Goal: Task Accomplishment & Management: Use online tool/utility

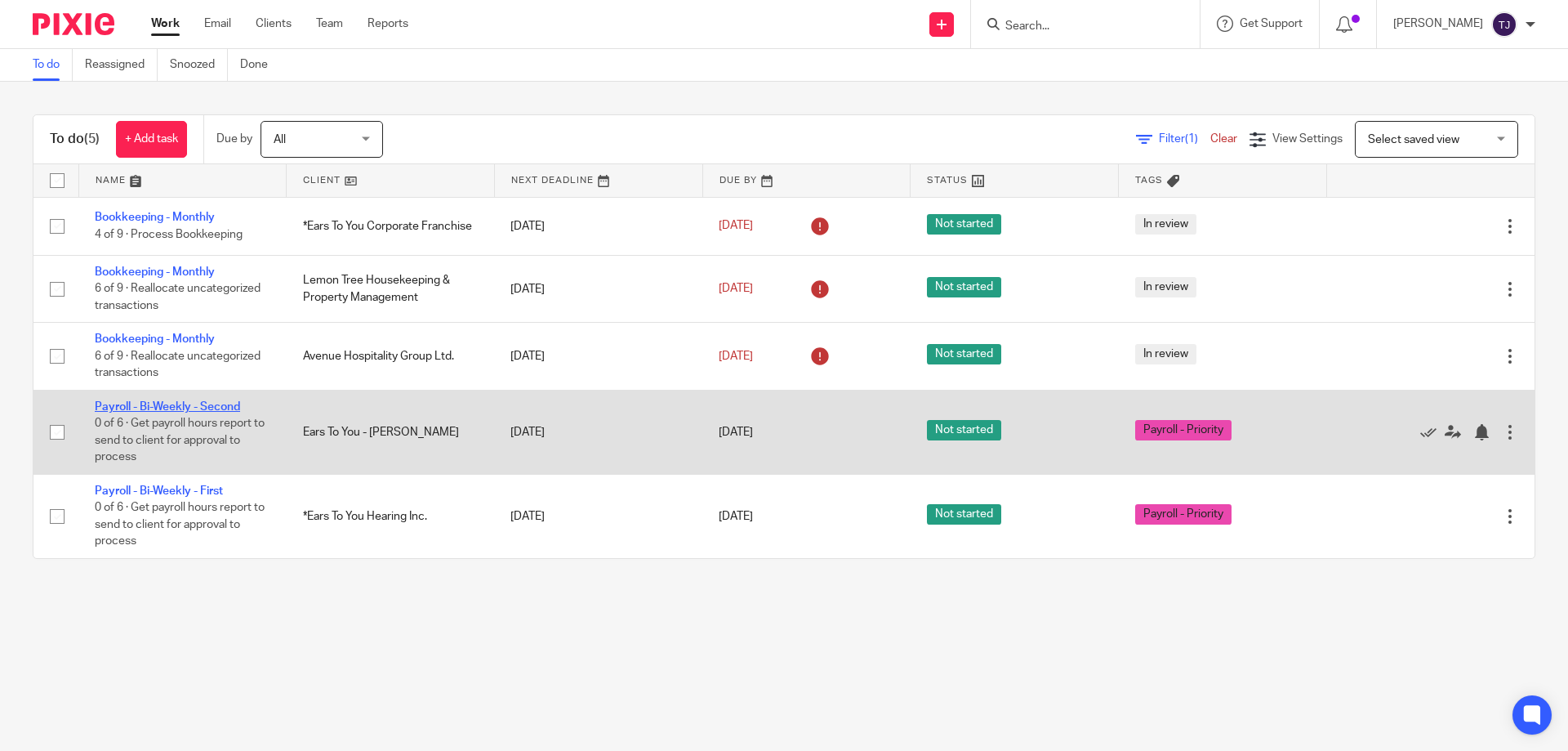
click at [160, 403] on link "Payroll - Bi-Weekly - Second" at bounding box center [168, 407] width 146 height 11
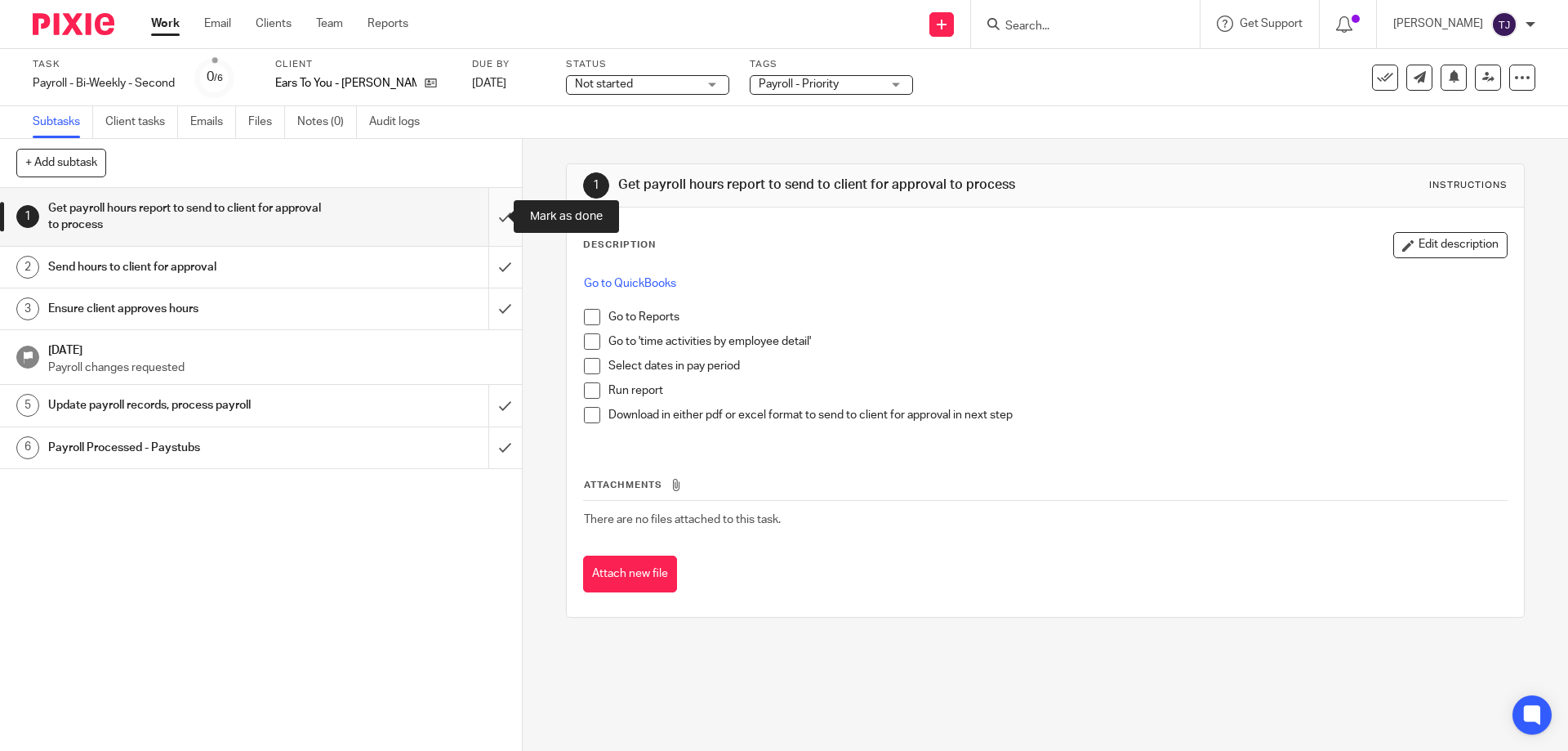
click at [493, 214] on input "submit" at bounding box center [261, 217] width 522 height 58
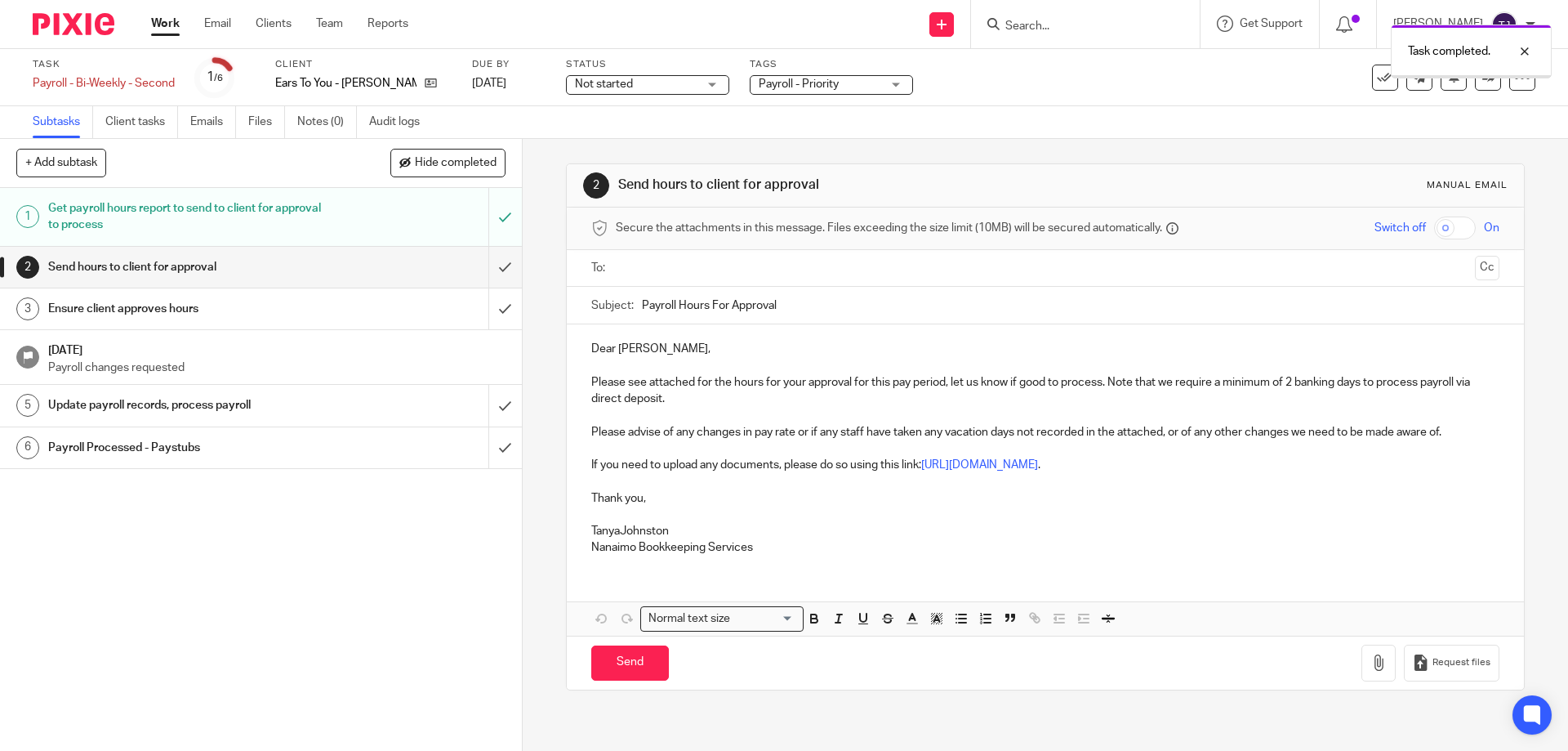
click at [484, 268] on input "submit" at bounding box center [261, 267] width 522 height 41
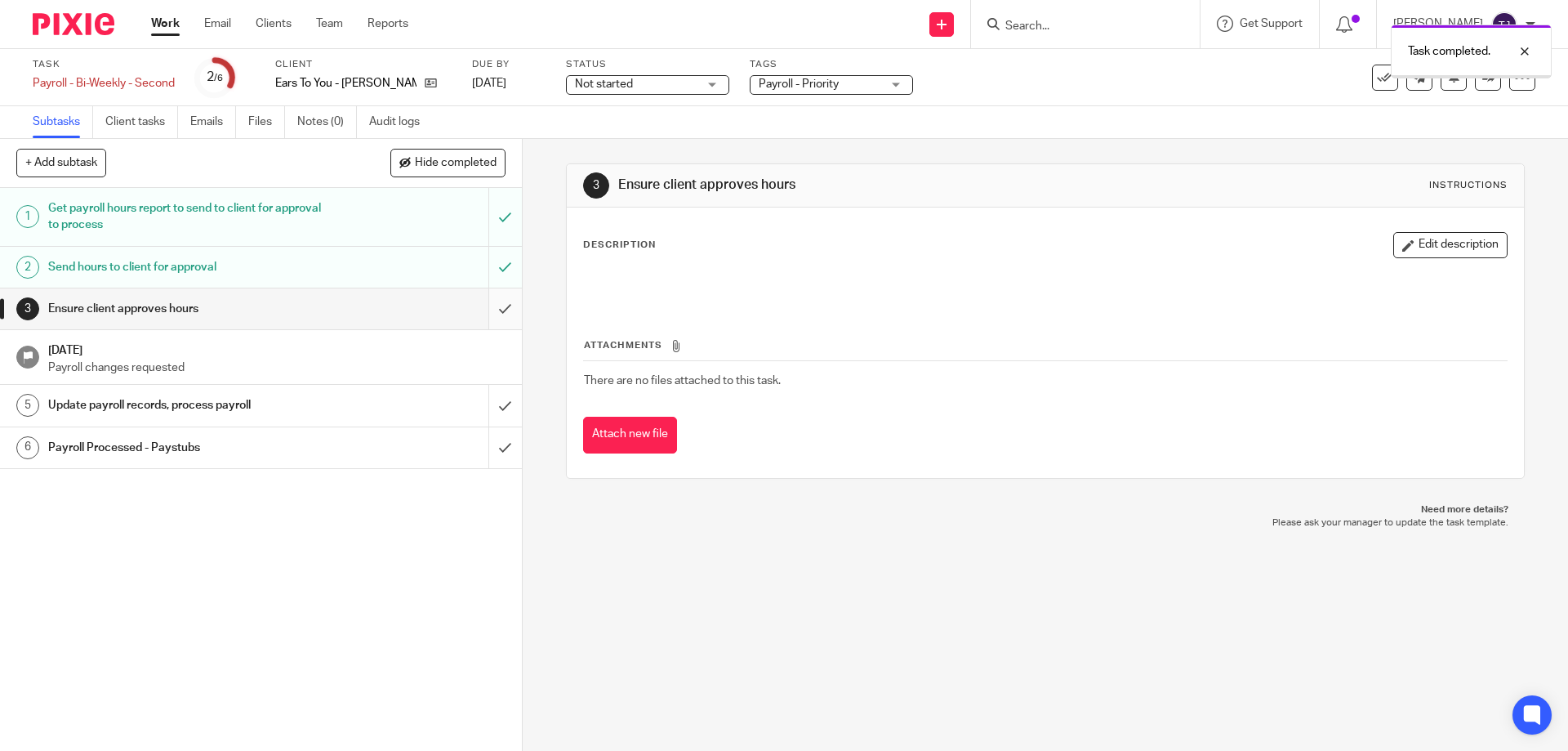
drag, startPoint x: 0, startPoint y: 0, endPoint x: 485, endPoint y: 309, distance: 575.1
click at [485, 309] on input "submit" at bounding box center [261, 309] width 522 height 41
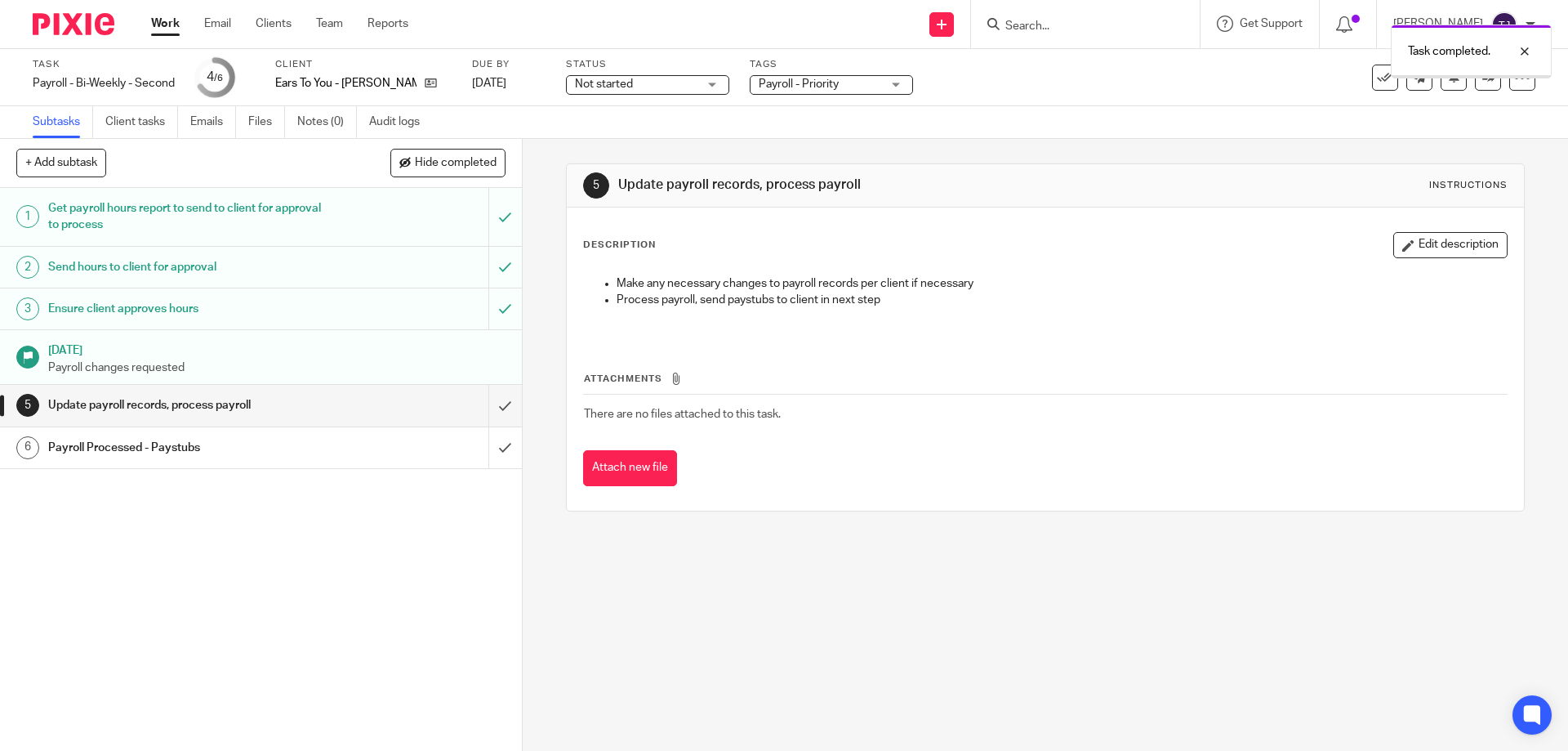
click at [491, 400] on input "submit" at bounding box center [261, 405] width 522 height 41
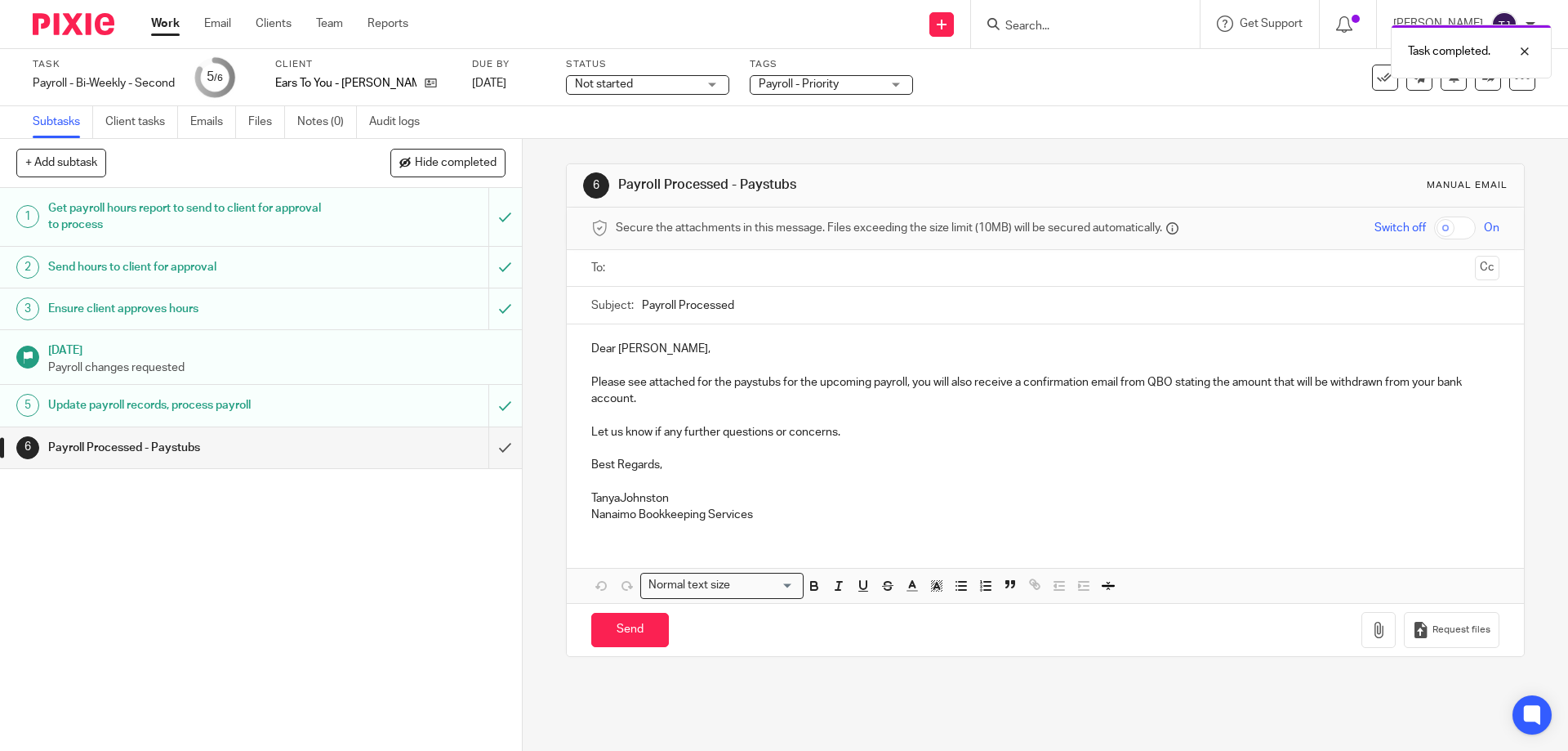
click at [648, 270] on input "text" at bounding box center [1044, 268] width 846 height 18
click at [767, 317] on input "Payroll Processed" at bounding box center [1070, 309] width 857 height 37
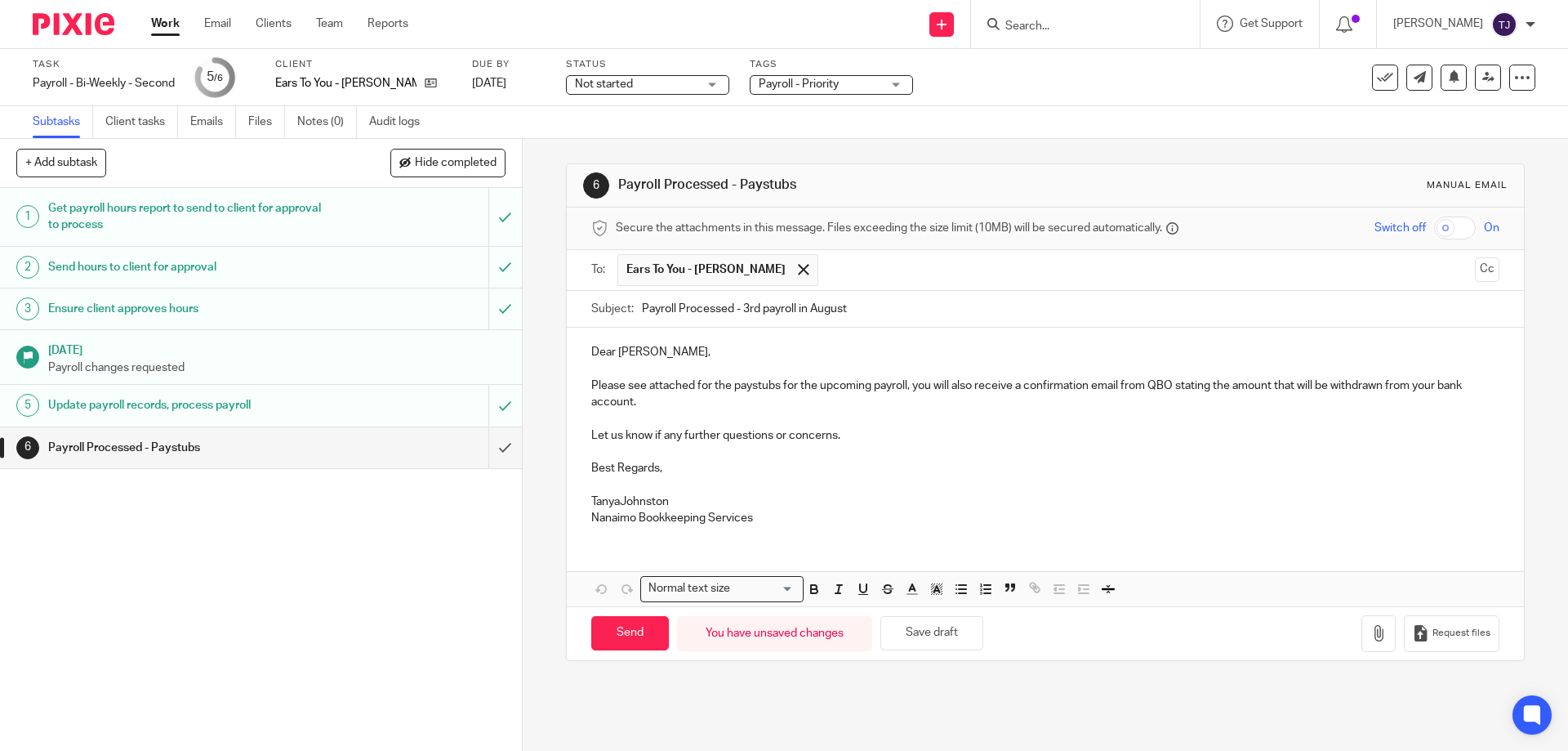
type input "Payroll Processed - 3rd payroll in August"
click at [583, 381] on div "Dear James, Please see attached for the paystubs for the upcoming payroll, you …" at bounding box center [1045, 433] width 956 height 210
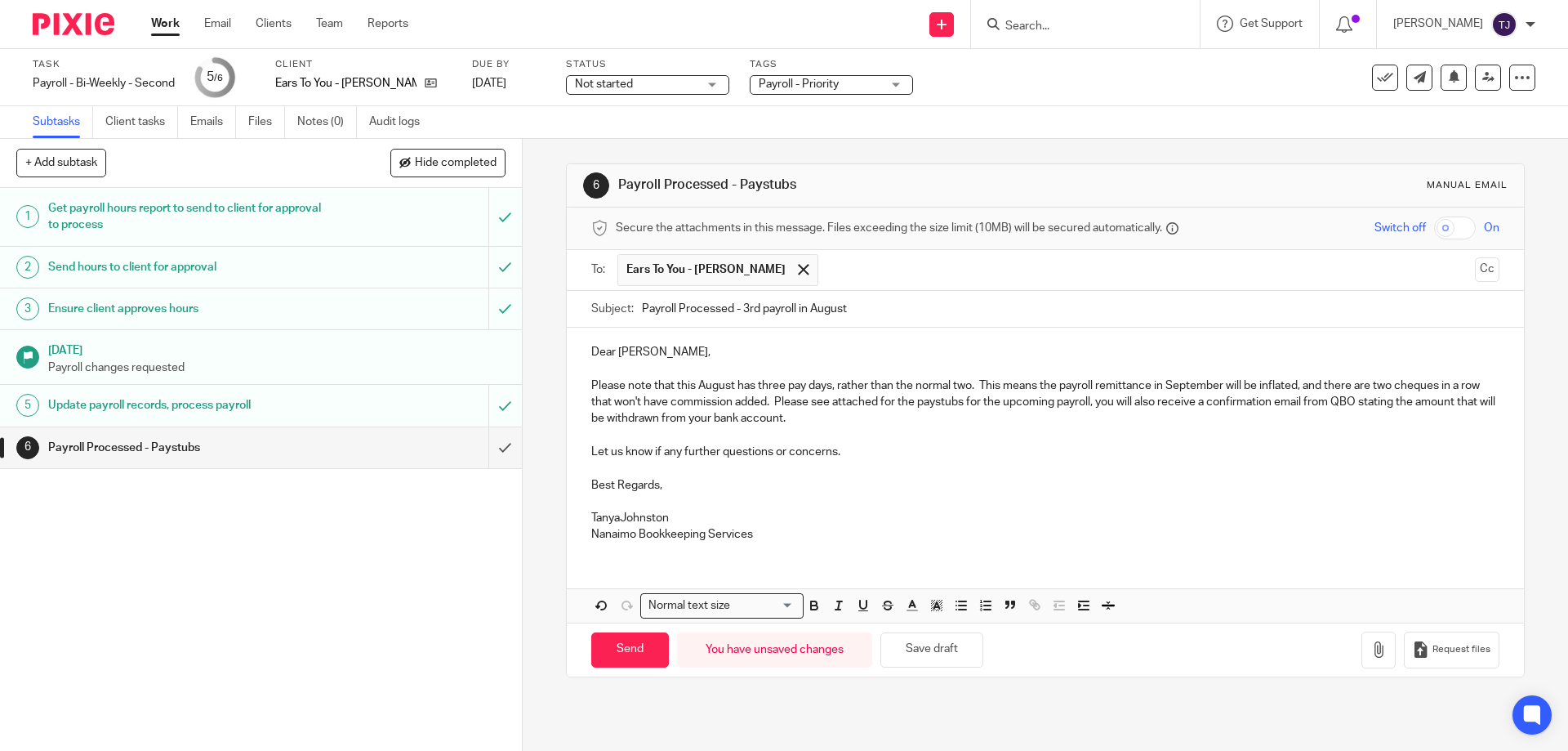
click at [615, 522] on p "TanyaJohnston" at bounding box center [1045, 519] width 908 height 17
click at [600, 500] on p at bounding box center [1045, 502] width 908 height 17
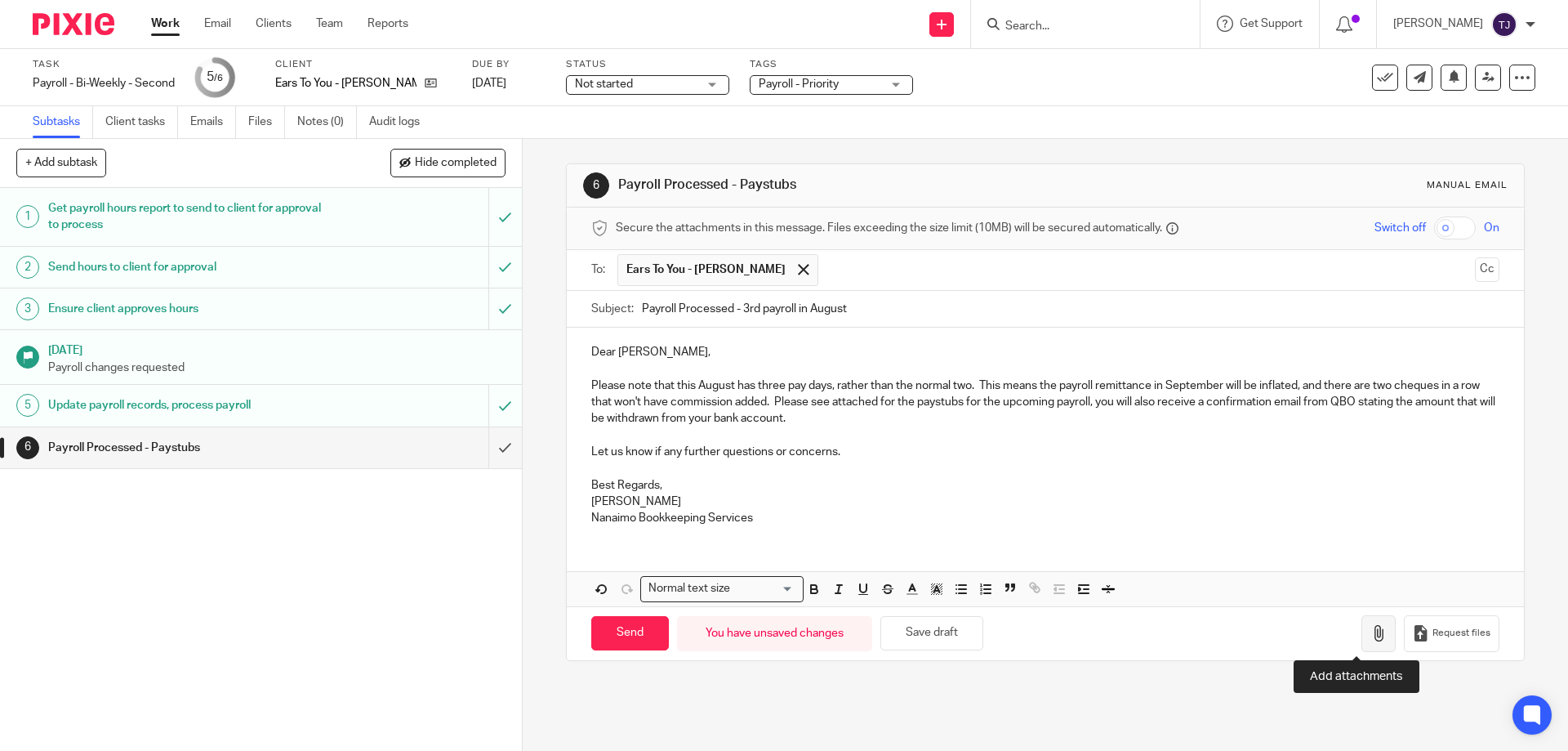
click at [1367, 635] on button "button" at bounding box center [1378, 634] width 34 height 37
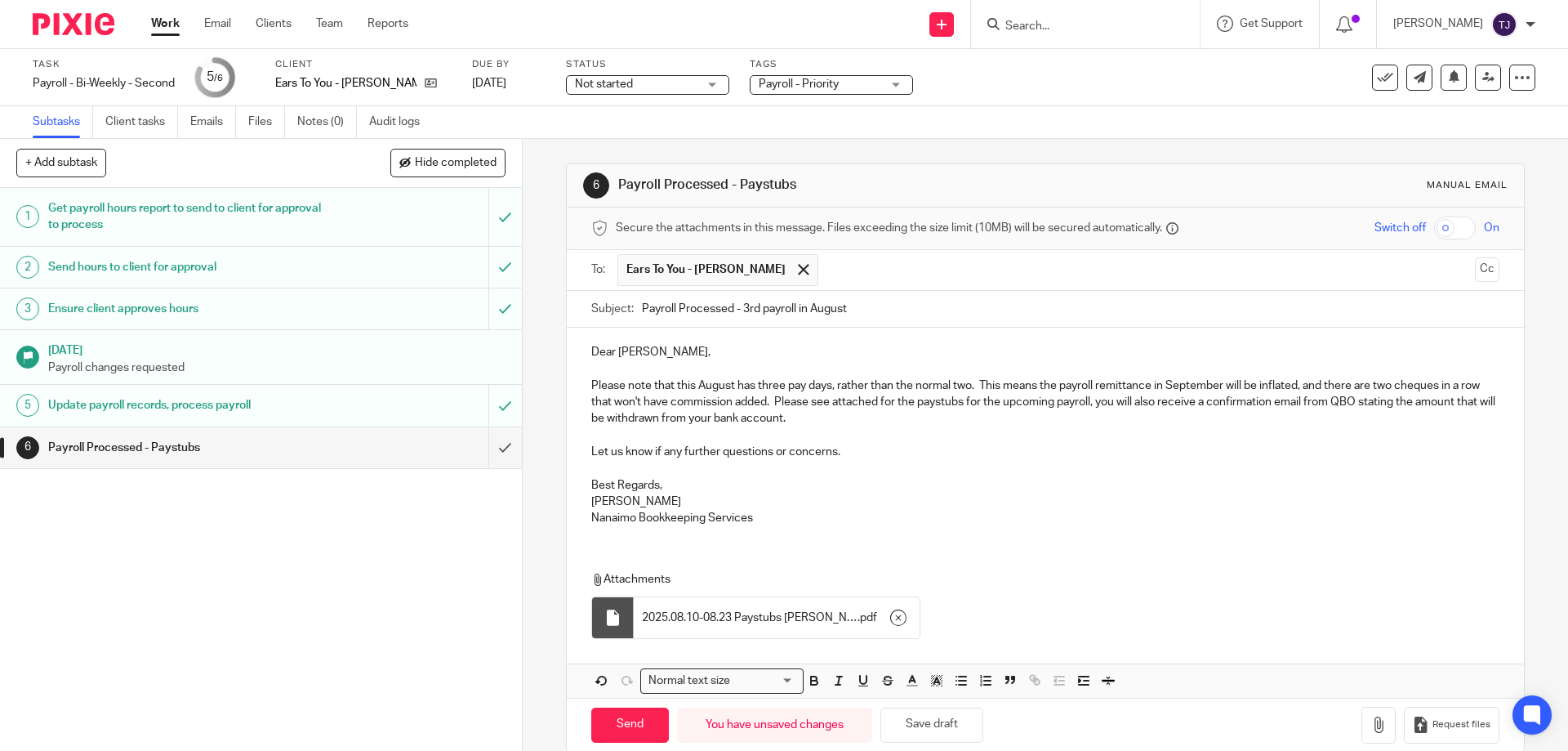
click at [883, 275] on input "text" at bounding box center [1147, 269] width 642 height 32
click at [931, 273] on div at bounding box center [940, 269] width 18 height 25
click at [1475, 268] on button "Cc" at bounding box center [1487, 269] width 25 height 25
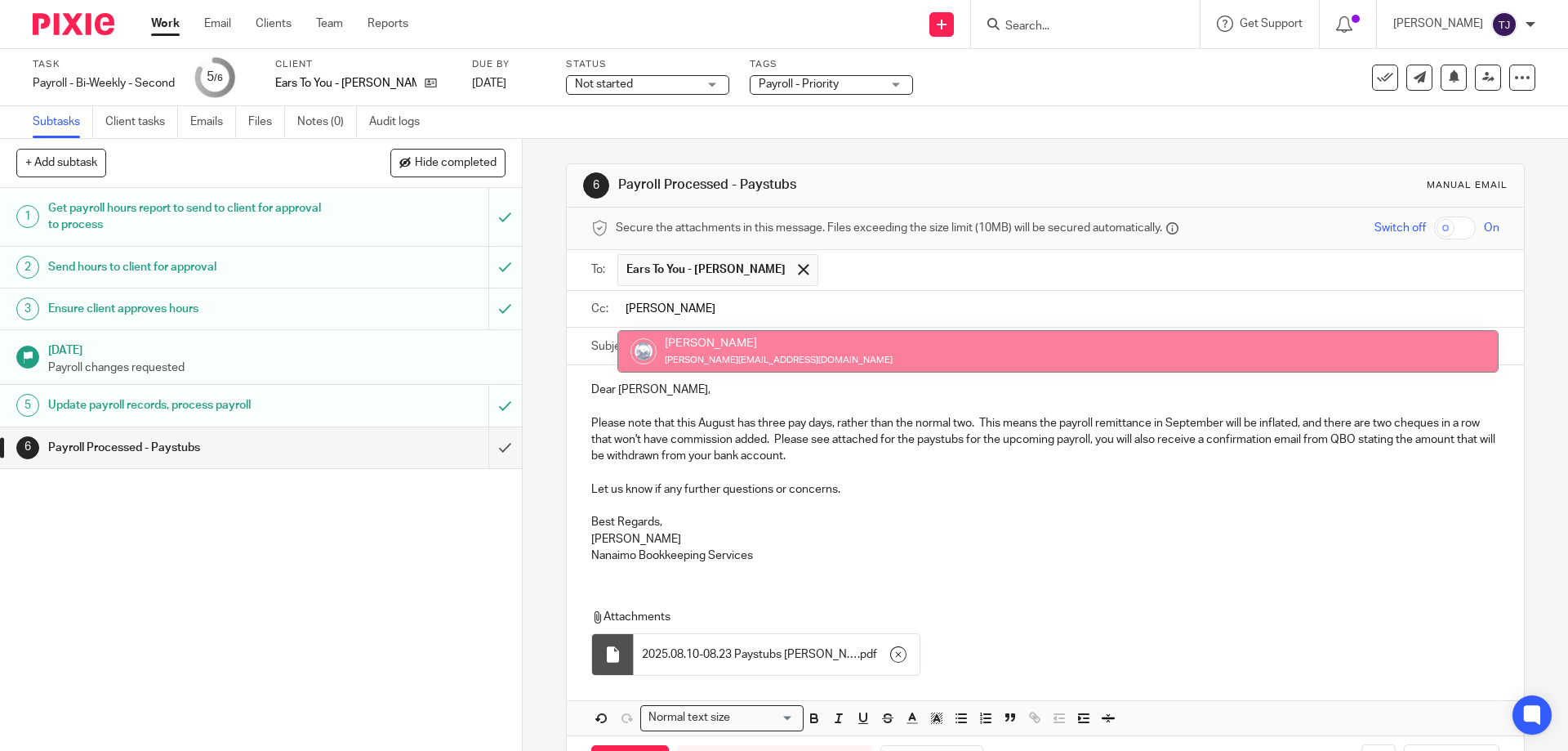
type input "kim"
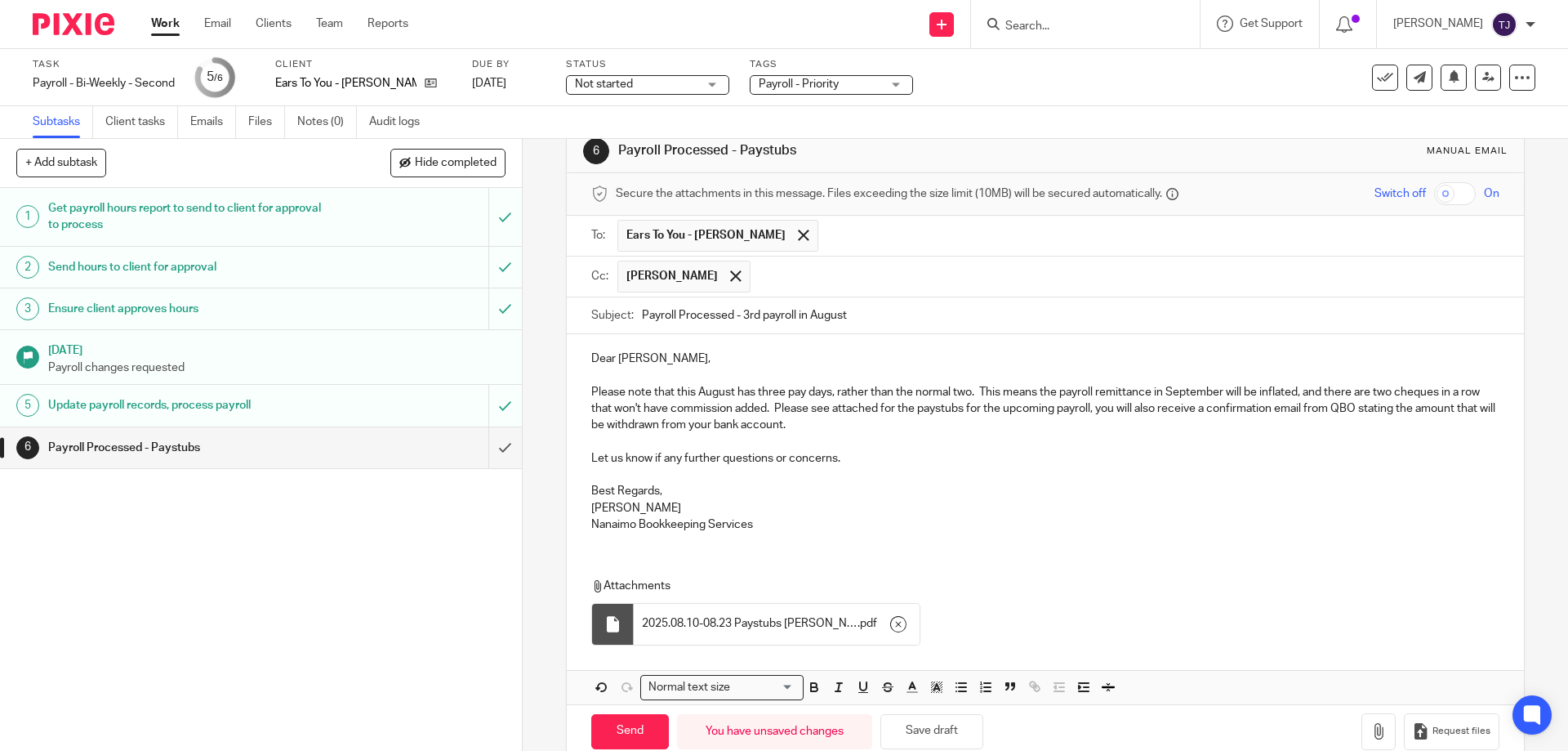
scroll to position [67, 0]
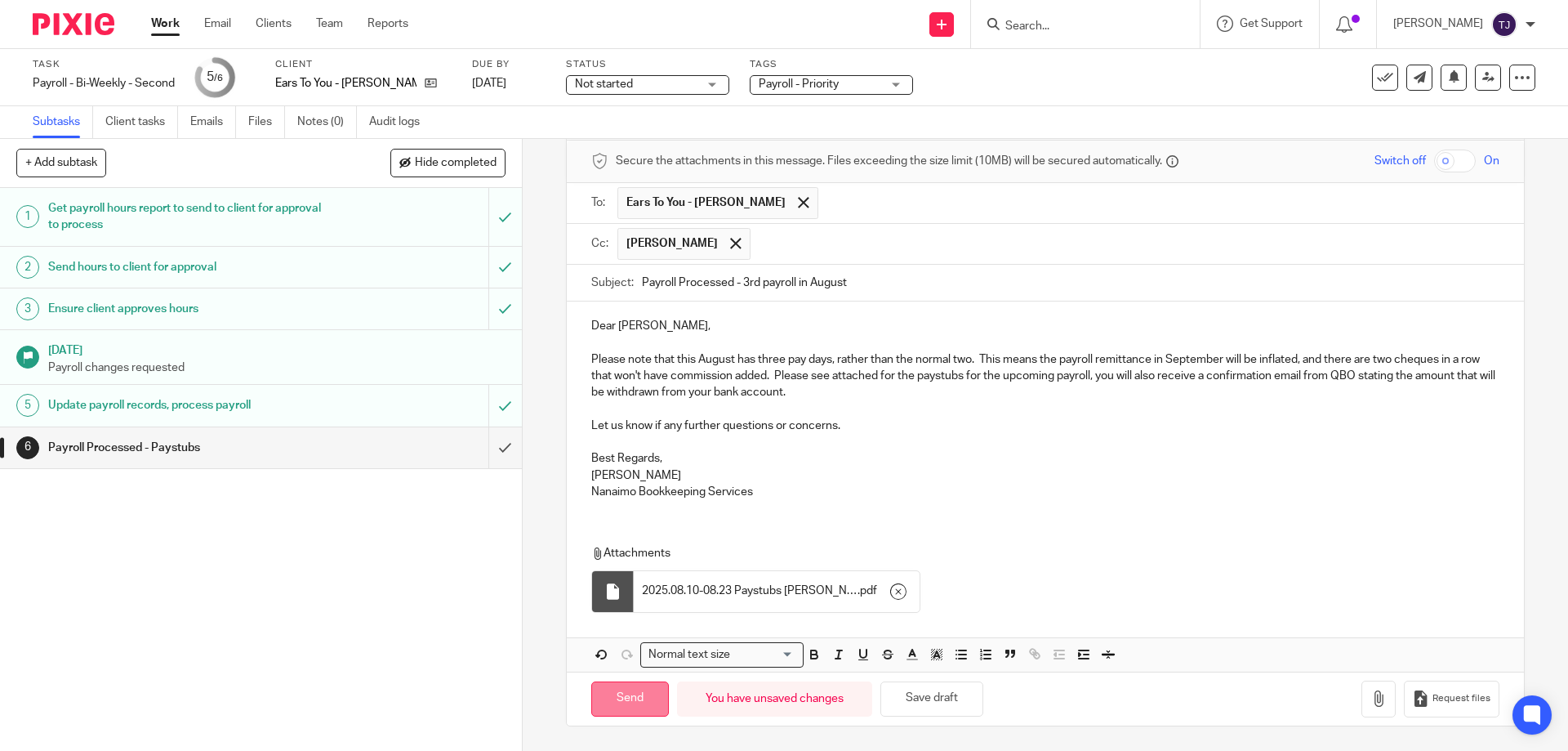
click at [626, 697] on input "Send" at bounding box center [630, 698] width 77 height 35
type input "Sent"
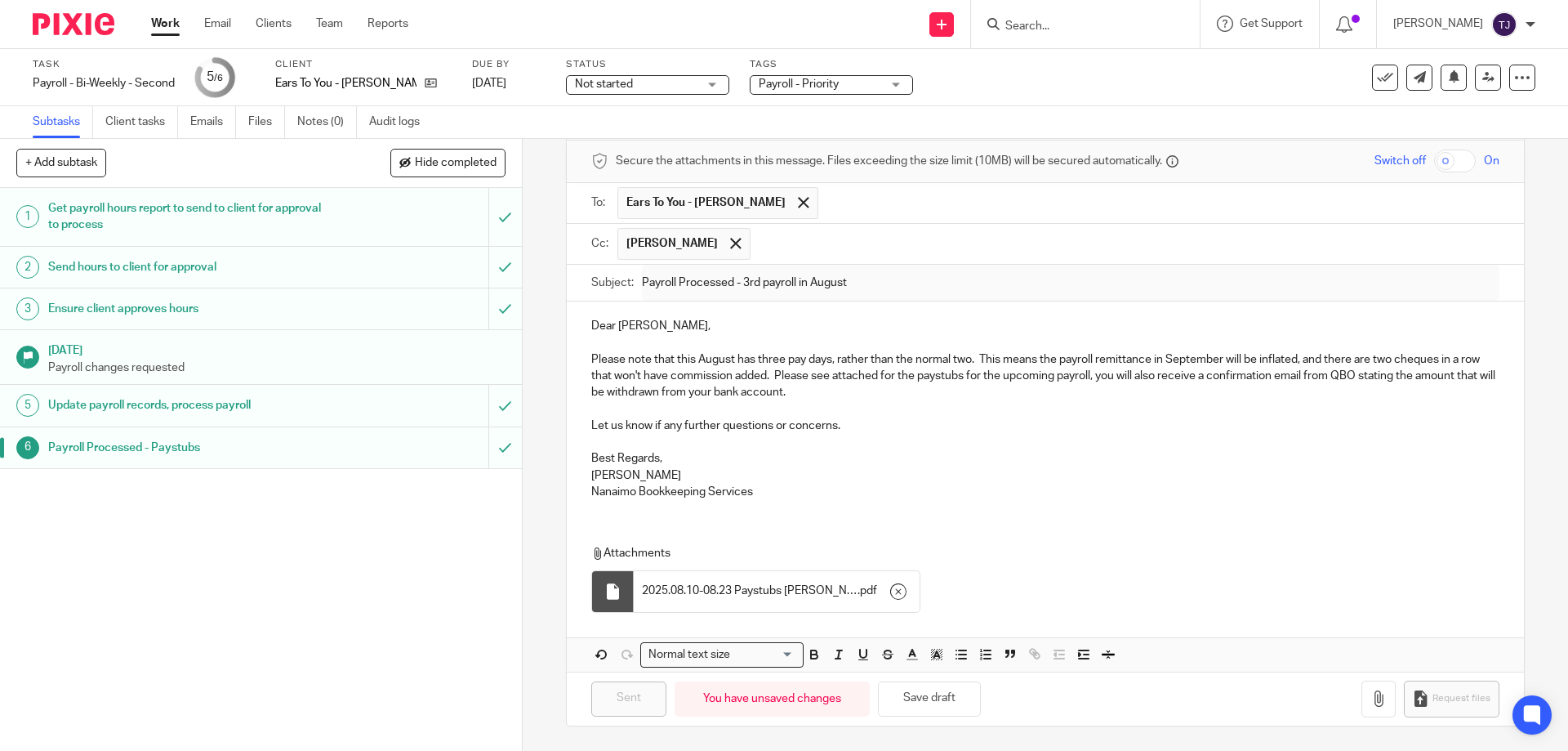
click at [75, 18] on img at bounding box center [73, 24] width 82 height 22
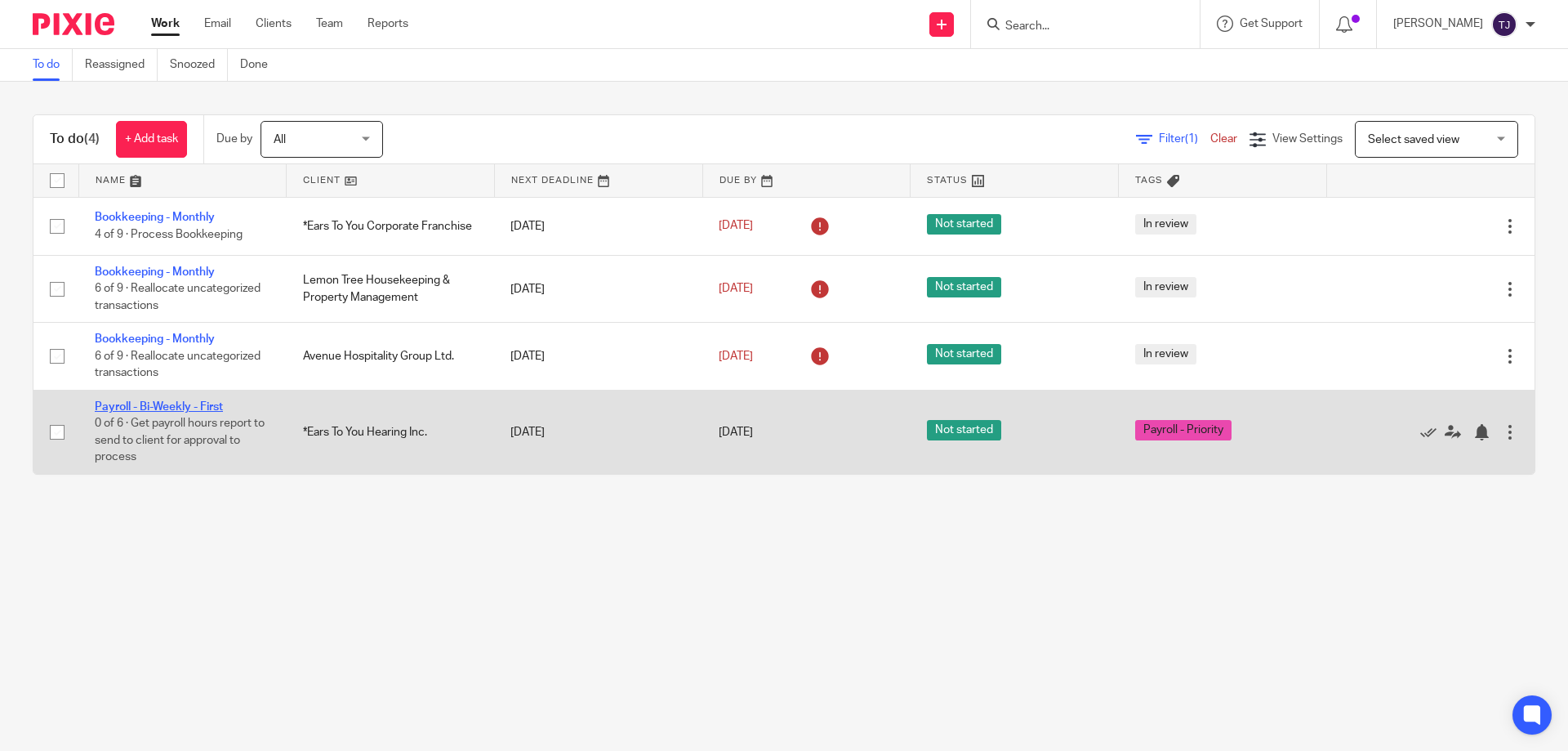
click at [142, 411] on link "Payroll - Bi-Weekly - First" at bounding box center [159, 407] width 128 height 11
